Goal: Transaction & Acquisition: Purchase product/service

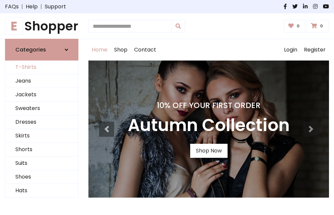
click at [42, 67] on link "T-Shirts" at bounding box center [41, 67] width 73 height 14
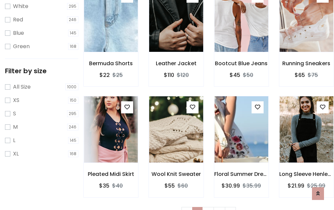
scroll to position [12, 0]
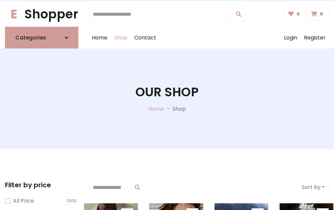
click at [167, 98] on h1 "Our Shop" at bounding box center [167, 91] width 63 height 15
click at [209, 38] on div "Home Shop Contact Log out Login Register" at bounding box center [208, 37] width 241 height 21
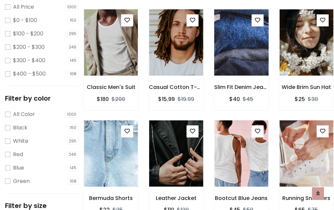
click at [241, 55] on img at bounding box center [241, 42] width 64 height 160
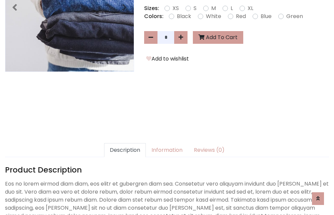
scroll to position [163, 0]
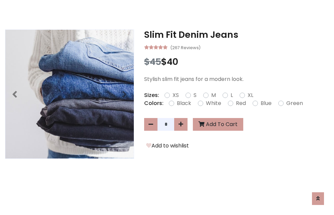
click at [237, 35] on h3 "Slim Fit Denim Jeans" at bounding box center [236, 34] width 185 height 11
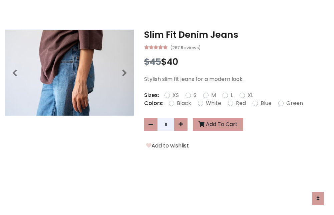
click at [237, 35] on h3 "Slim Fit Denim Jeans" at bounding box center [236, 34] width 185 height 11
